Goal: Find specific page/section: Find specific page/section

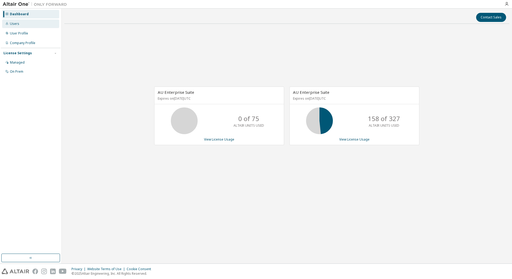
click at [17, 25] on div "Users" at bounding box center [14, 24] width 9 height 4
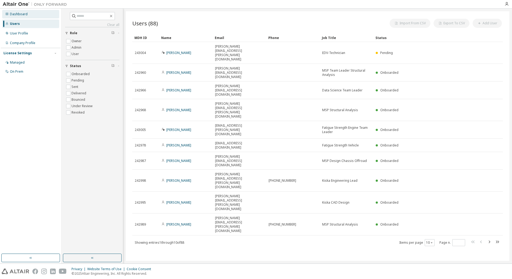
click at [20, 17] on div "Dashboard" at bounding box center [30, 14] width 57 height 9
click at [428, 241] on button "10" at bounding box center [429, 243] width 7 height 4
click at [431, 182] on div "100" at bounding box center [445, 181] width 43 height 6
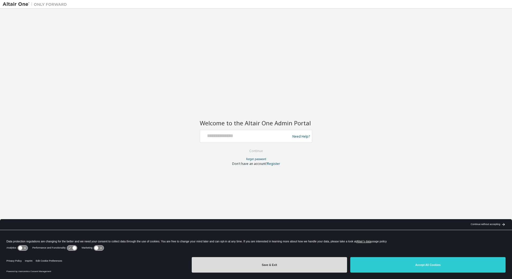
click at [254, 265] on button "Save & Exit" at bounding box center [269, 265] width 155 height 16
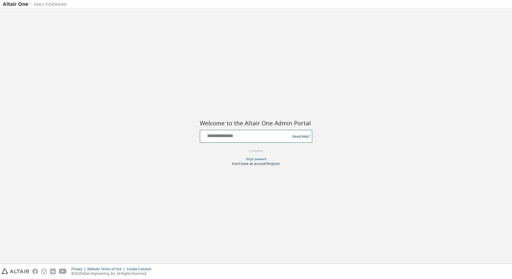
click at [254, 138] on input "text" at bounding box center [246, 135] width 88 height 8
type input "**********"
click at [259, 150] on button "Continue" at bounding box center [256, 151] width 25 height 8
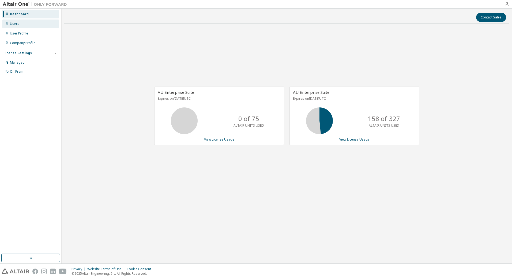
click at [18, 25] on div "Users" at bounding box center [14, 24] width 9 height 4
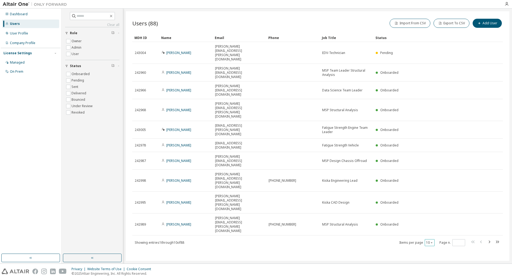
click at [431, 241] on icon "button" at bounding box center [431, 242] width 3 height 3
click at [432, 182] on div "100" at bounding box center [445, 181] width 43 height 6
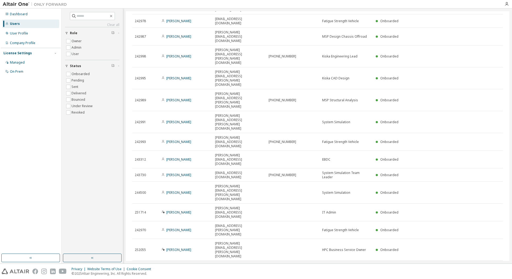
scroll to position [649, 0]
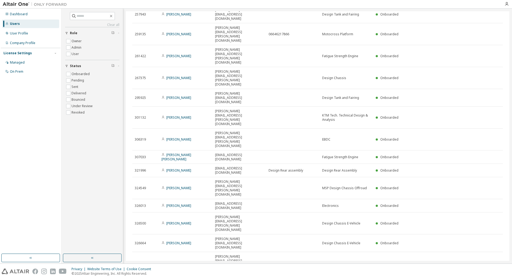
drag, startPoint x: 326, startPoint y: 255, endPoint x: 284, endPoint y: 254, distance: 42.3
click at [284, 254] on div "Users (88) Import From CSV Export To CSV Add User Clear Load Save Save As Field…" at bounding box center [317, 136] width 383 height 250
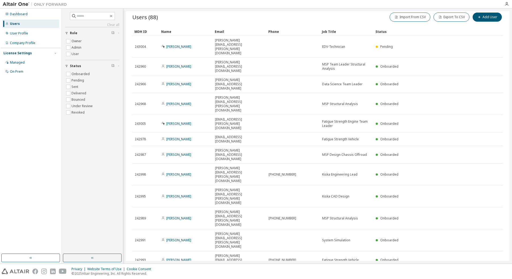
scroll to position [0, 0]
